Goal: Task Accomplishment & Management: Manage account settings

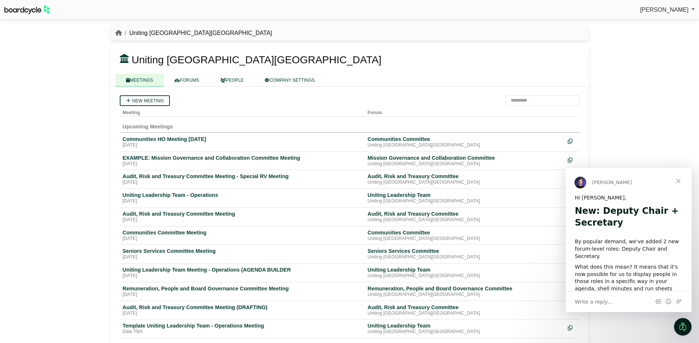
click at [149, 251] on div "Seniors Services Committee Meeting" at bounding box center [242, 251] width 239 height 7
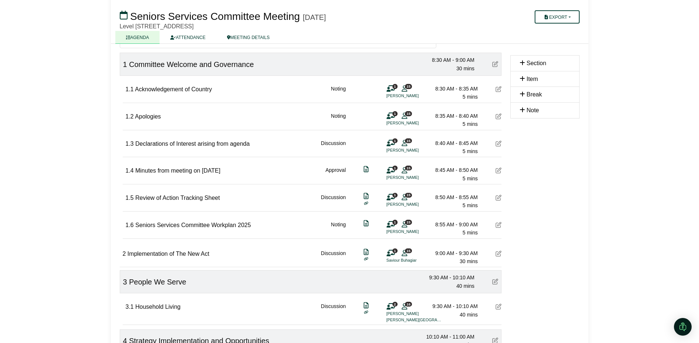
scroll to position [74, 0]
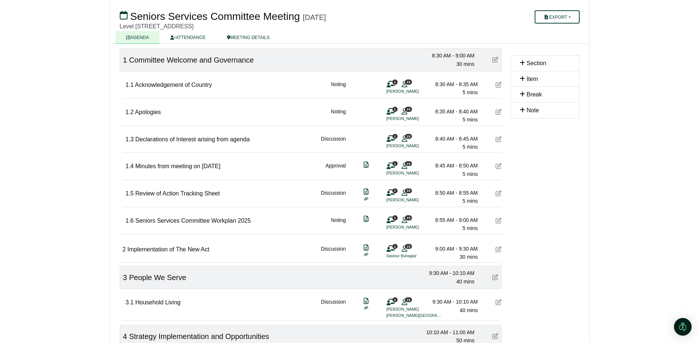
click at [499, 250] on icon at bounding box center [499, 250] width 6 height 6
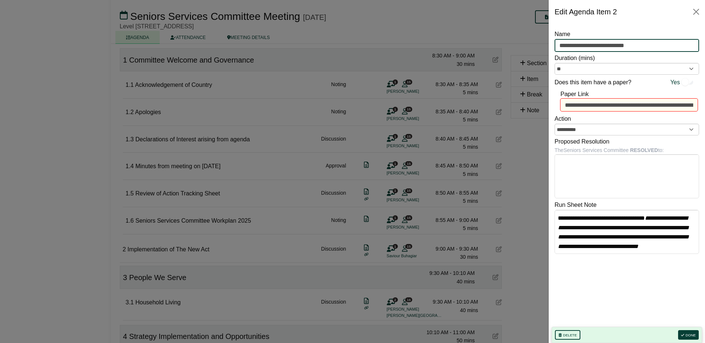
drag, startPoint x: 658, startPoint y: 43, endPoint x: 529, endPoint y: 50, distance: 129.1
click at [529, 50] on body "[PERSON_NAME] Sign Out Uniting NSW.ACT Seniors Services Committee Seniors Servi…" at bounding box center [352, 97] width 705 height 343
type input "**********"
click at [689, 338] on button "Done" at bounding box center [688, 336] width 21 height 10
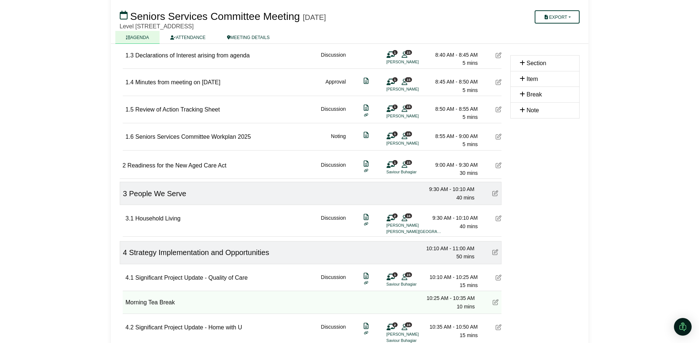
scroll to position [153, 0]
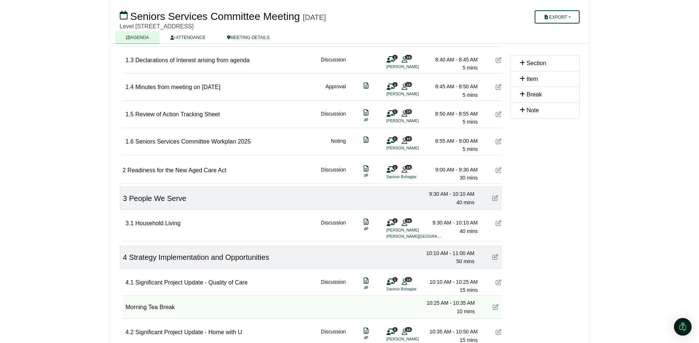
click at [217, 171] on span "Readiness for the New Aged Care Act" at bounding box center [176, 170] width 99 height 6
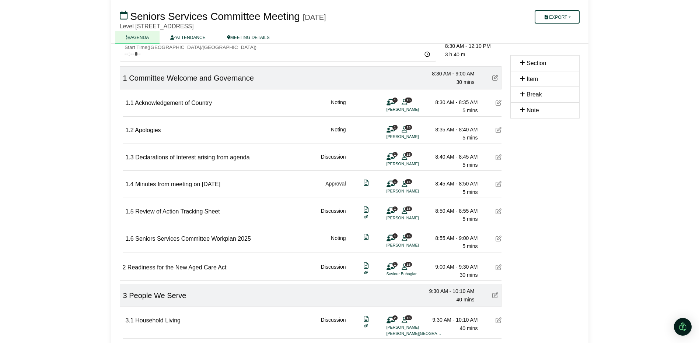
scroll to position [42, 0]
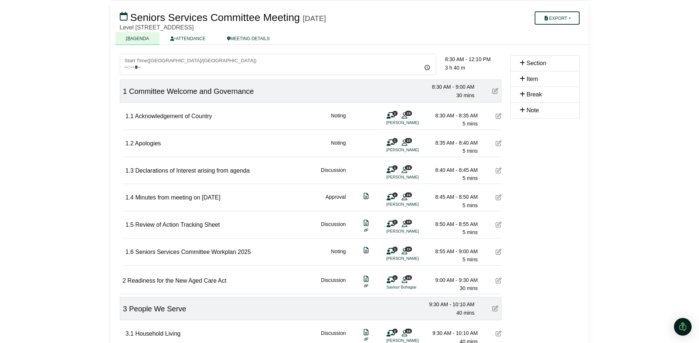
click at [172, 282] on span "Readiness for the New Aged Care Act" at bounding box center [176, 281] width 99 height 6
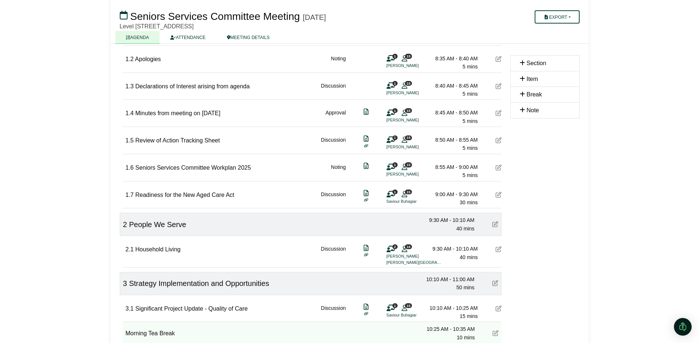
scroll to position [147, 0]
